Goal: Task Accomplishment & Management: Manage account settings

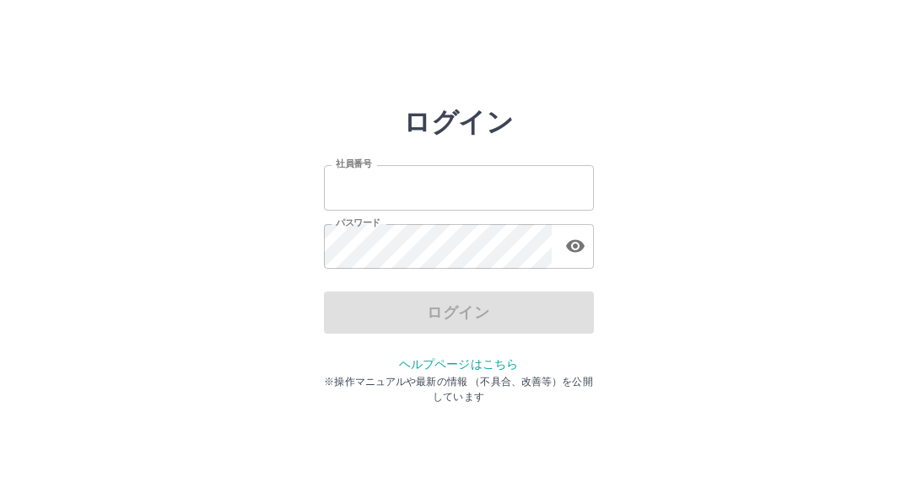
type input "*******"
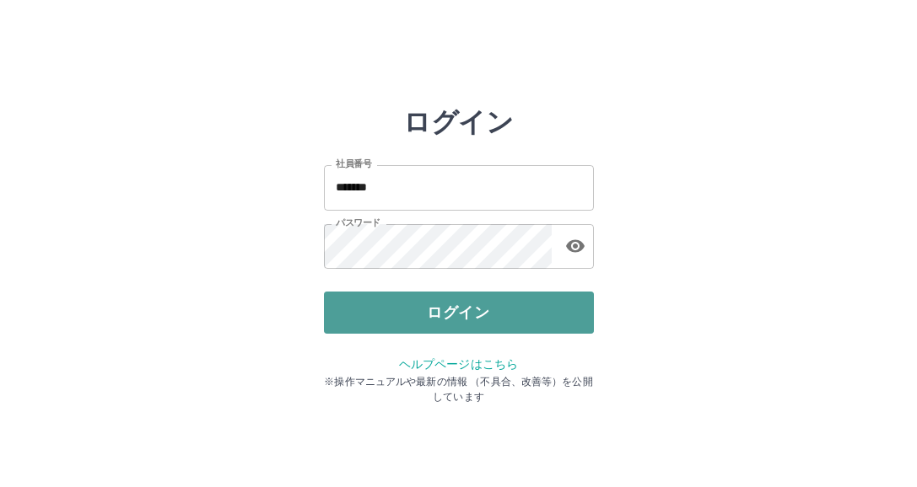
click at [490, 316] on button "ログイン" at bounding box center [459, 313] width 270 height 42
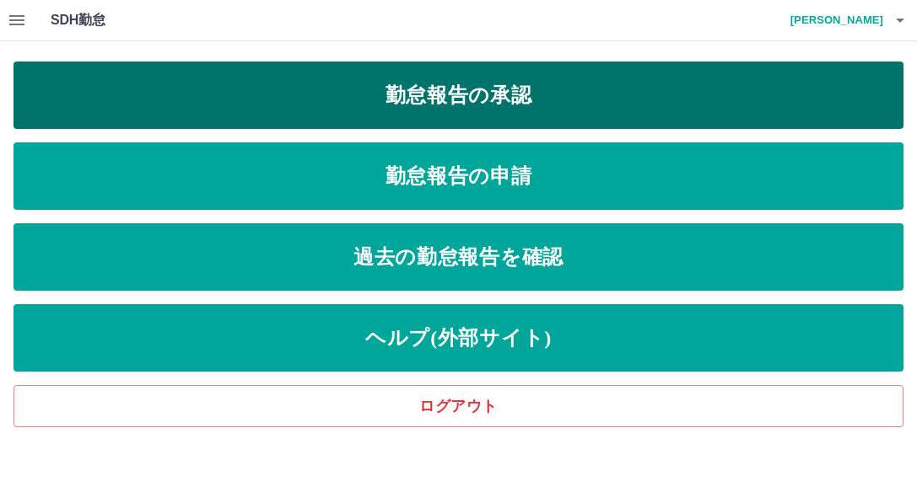
click at [458, 94] on link "勤怠報告の承認" at bounding box center [458, 95] width 890 height 67
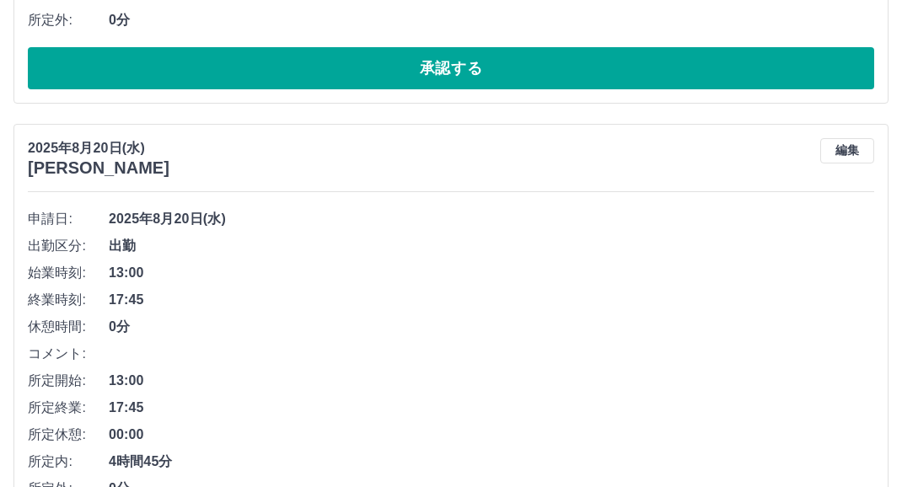
scroll to position [8348, 0]
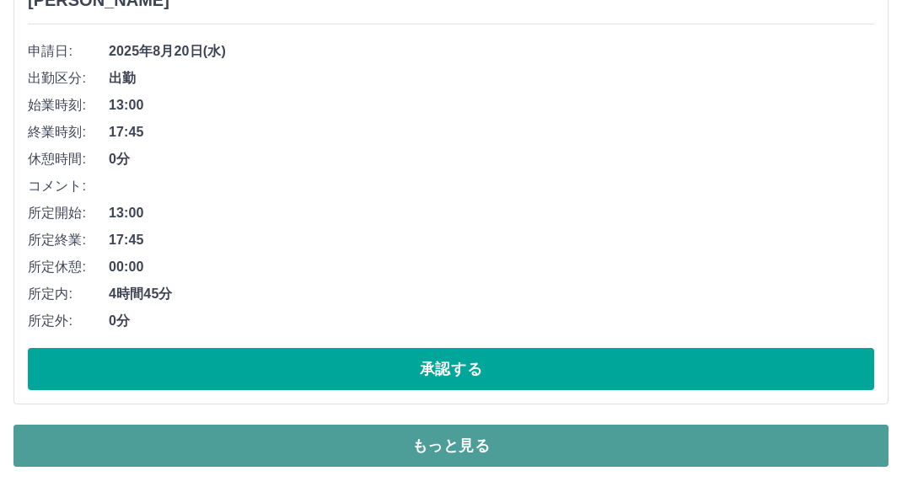
click at [410, 439] on button "もっと見る" at bounding box center [450, 446] width 875 height 42
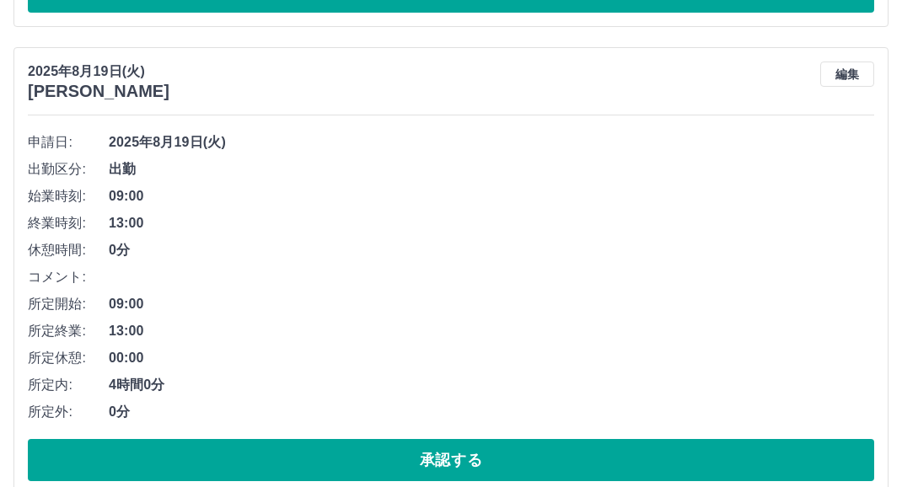
scroll to position [12733, 0]
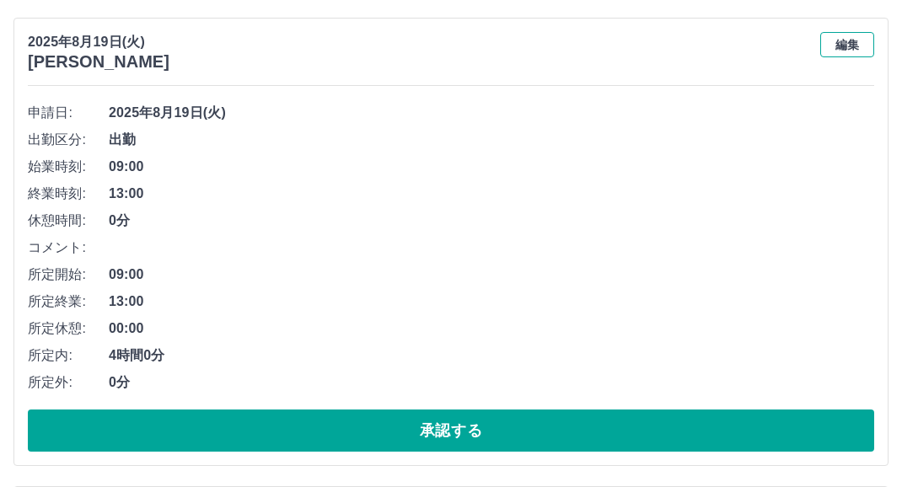
click at [842, 46] on button "編集" at bounding box center [848, 44] width 54 height 25
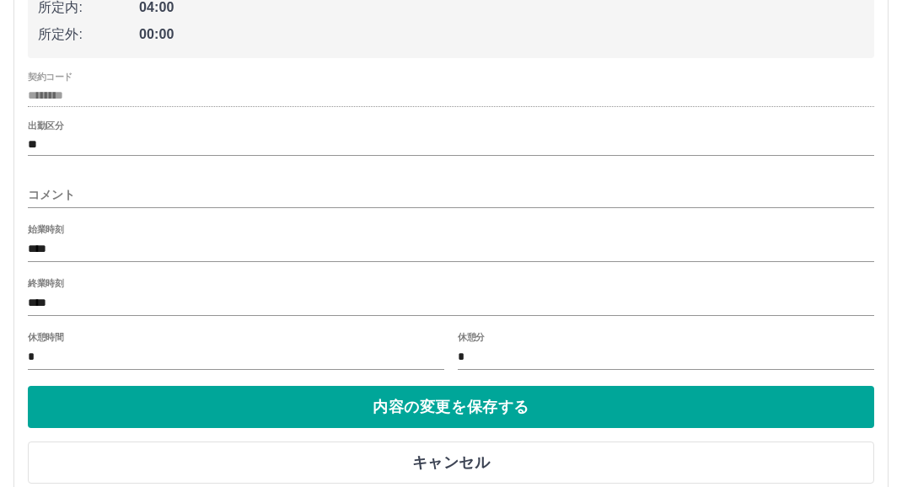
scroll to position [12986, 0]
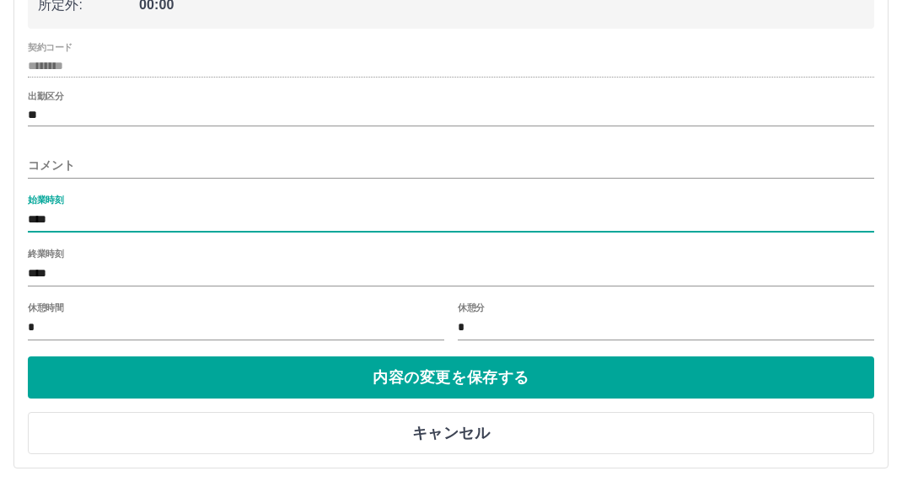
click at [59, 220] on input "****" at bounding box center [451, 220] width 847 height 24
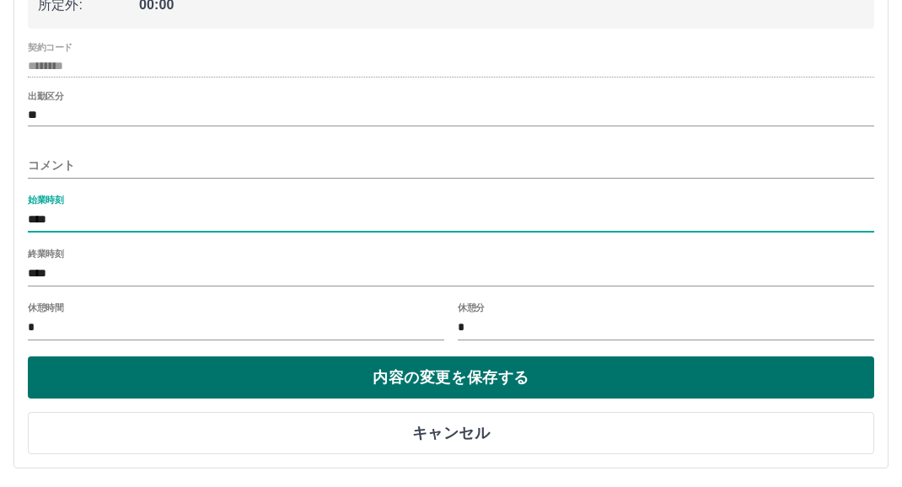
type input "****"
click at [356, 382] on button "内容の変更を保存する" at bounding box center [451, 378] width 847 height 42
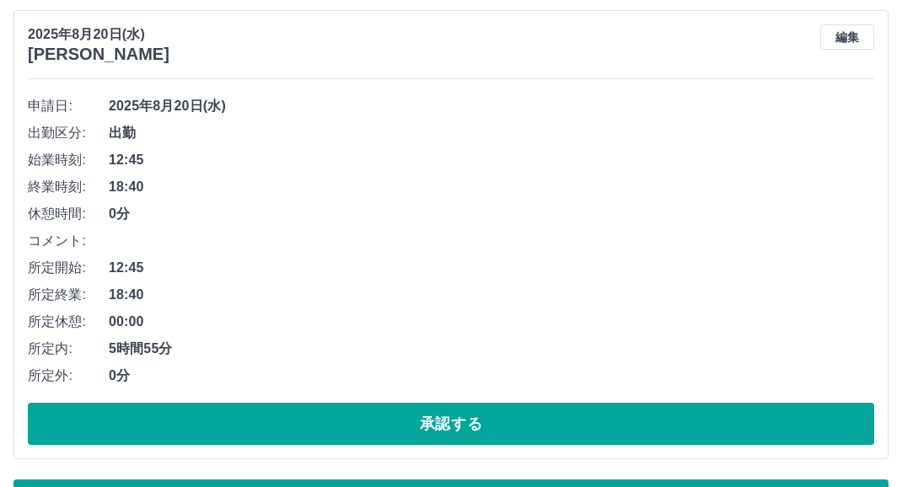
scroll to position [8801, 0]
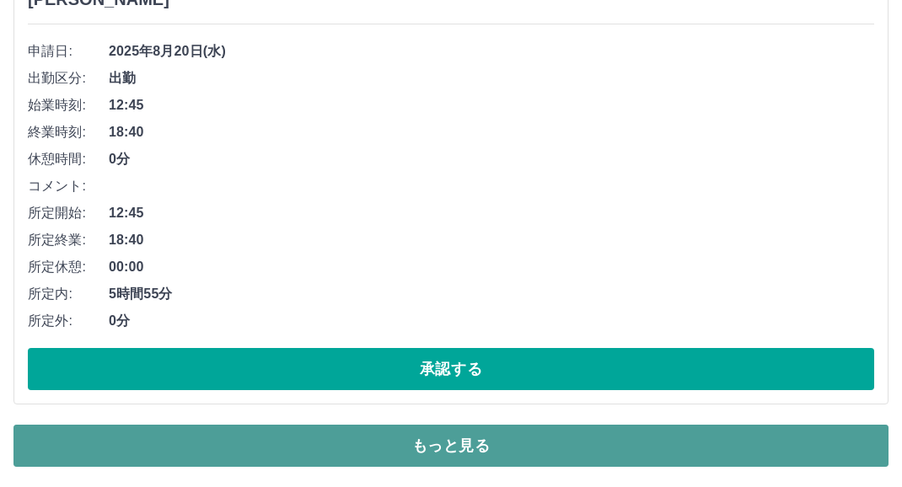
click at [361, 445] on button "もっと見る" at bounding box center [450, 446] width 875 height 42
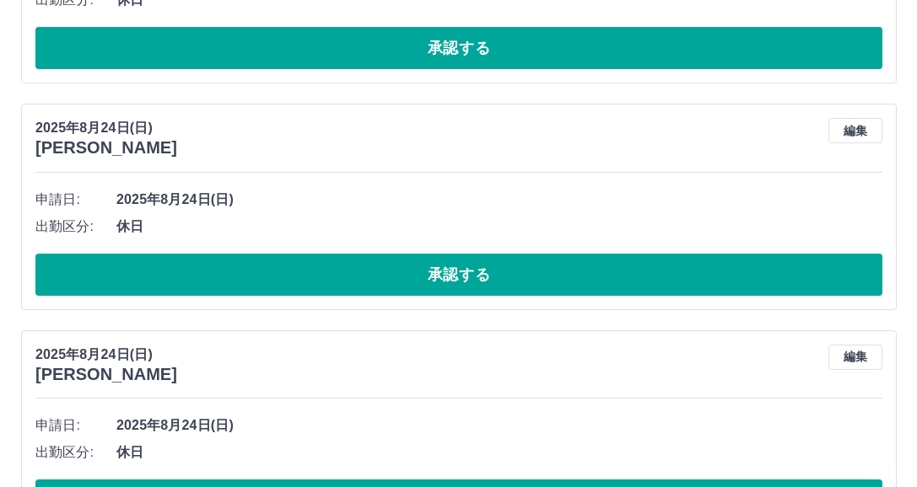
scroll to position [0, 0]
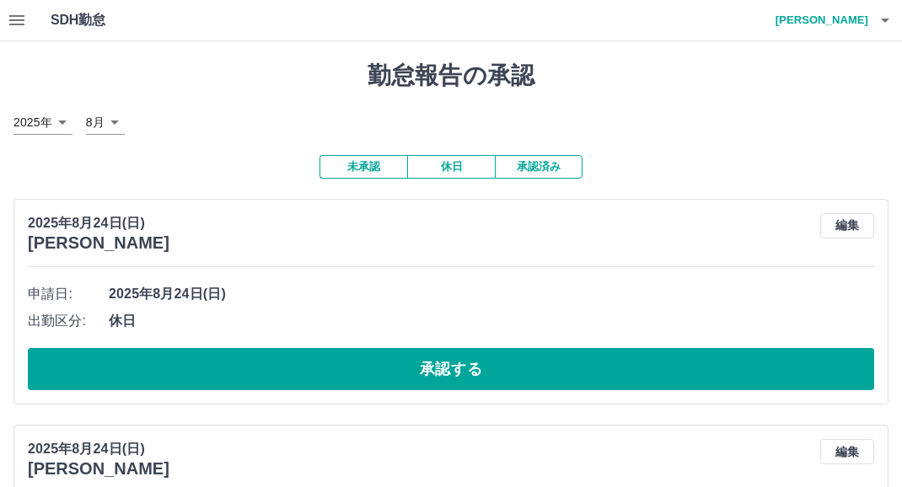
click at [879, 21] on icon "button" at bounding box center [885, 20] width 20 height 20
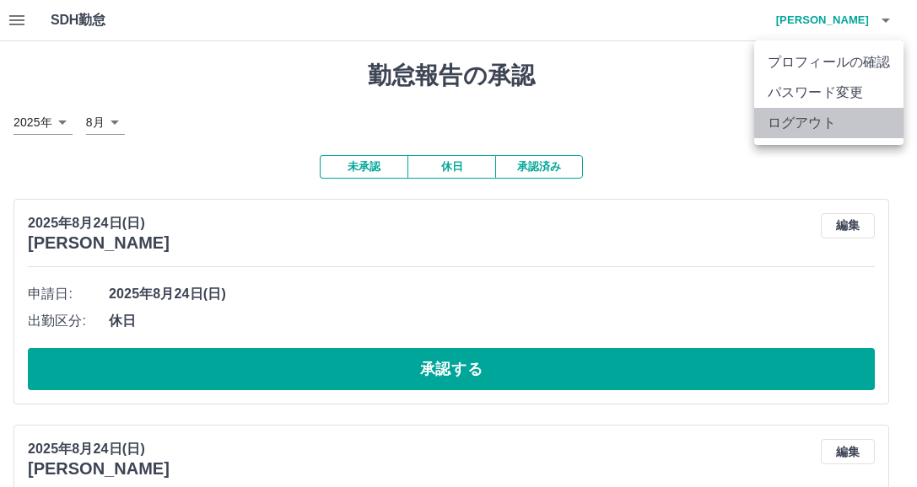
click at [795, 126] on li "ログアウト" at bounding box center [828, 123] width 149 height 30
